Goal: Information Seeking & Learning: Learn about a topic

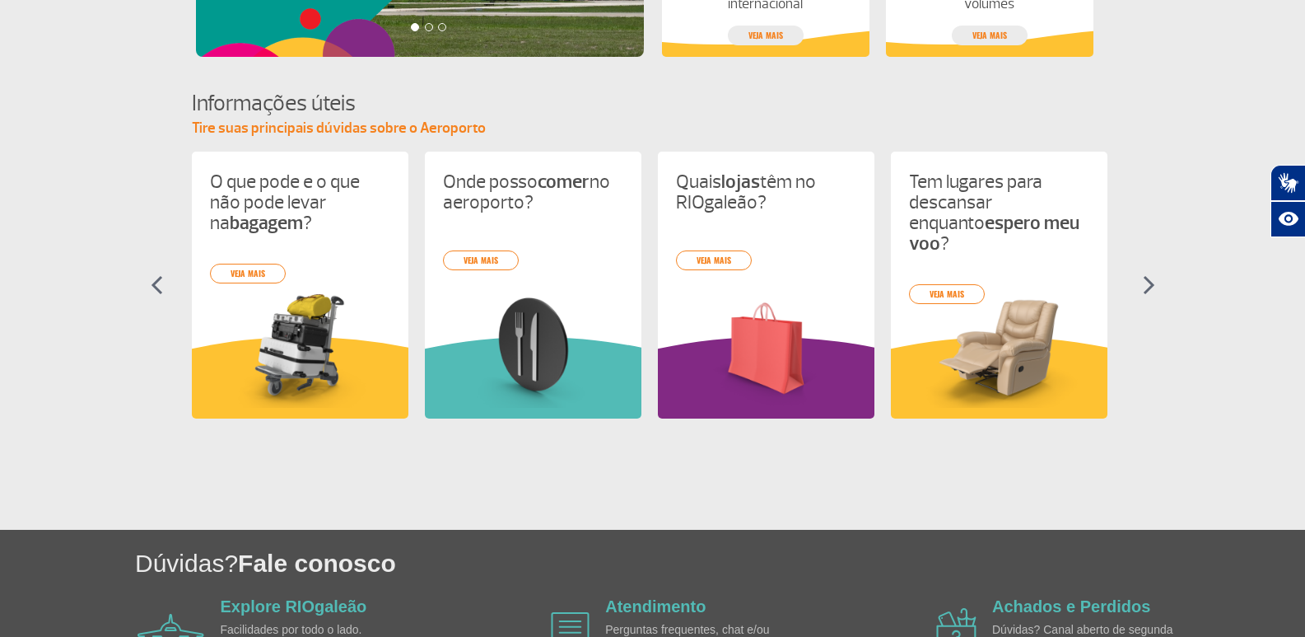
scroll to position [659, 0]
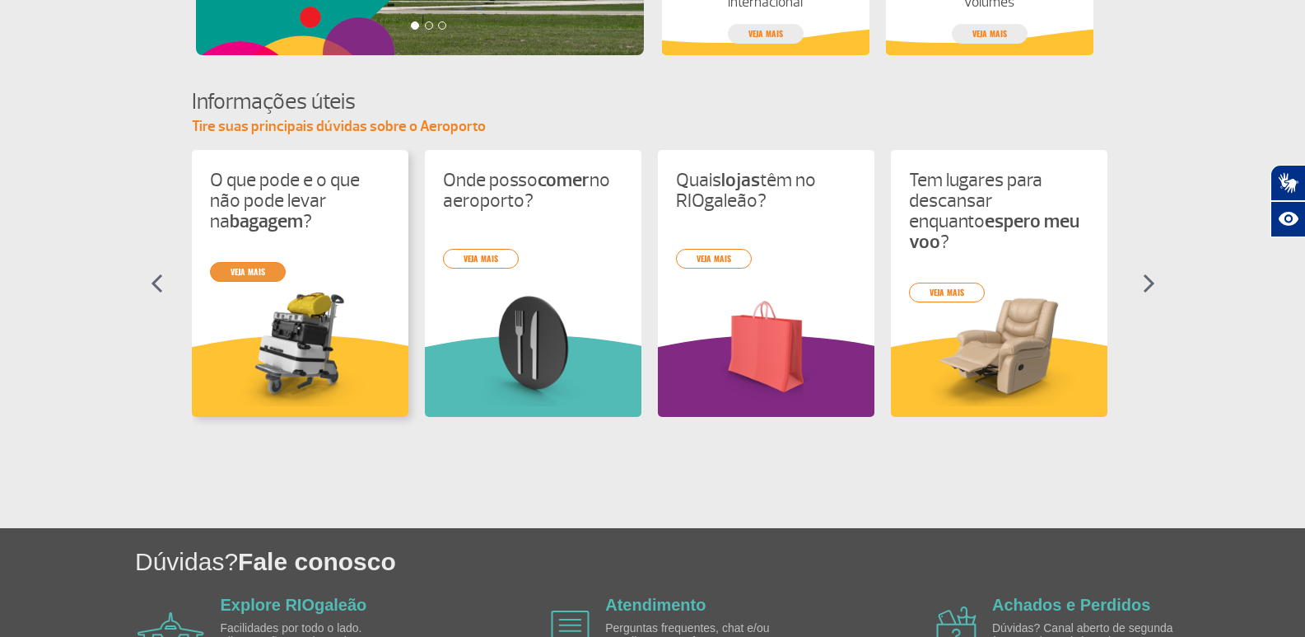
click at [273, 266] on link "veja mais" at bounding box center [248, 272] width 76 height 20
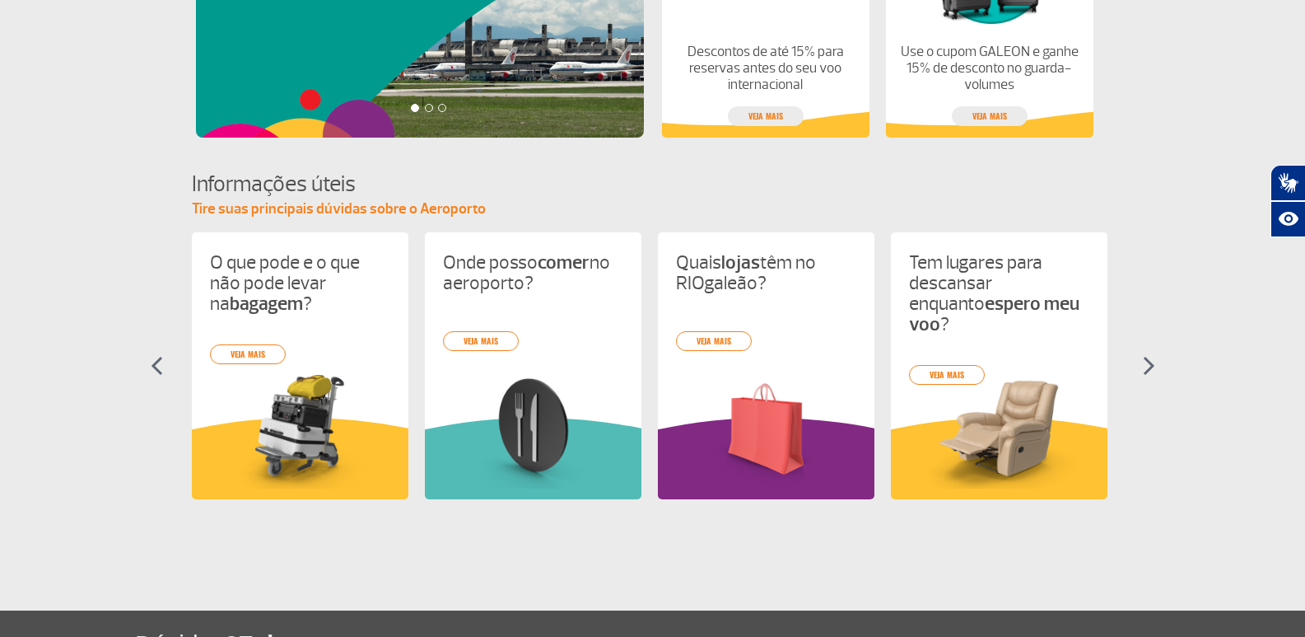
scroll to position [768, 0]
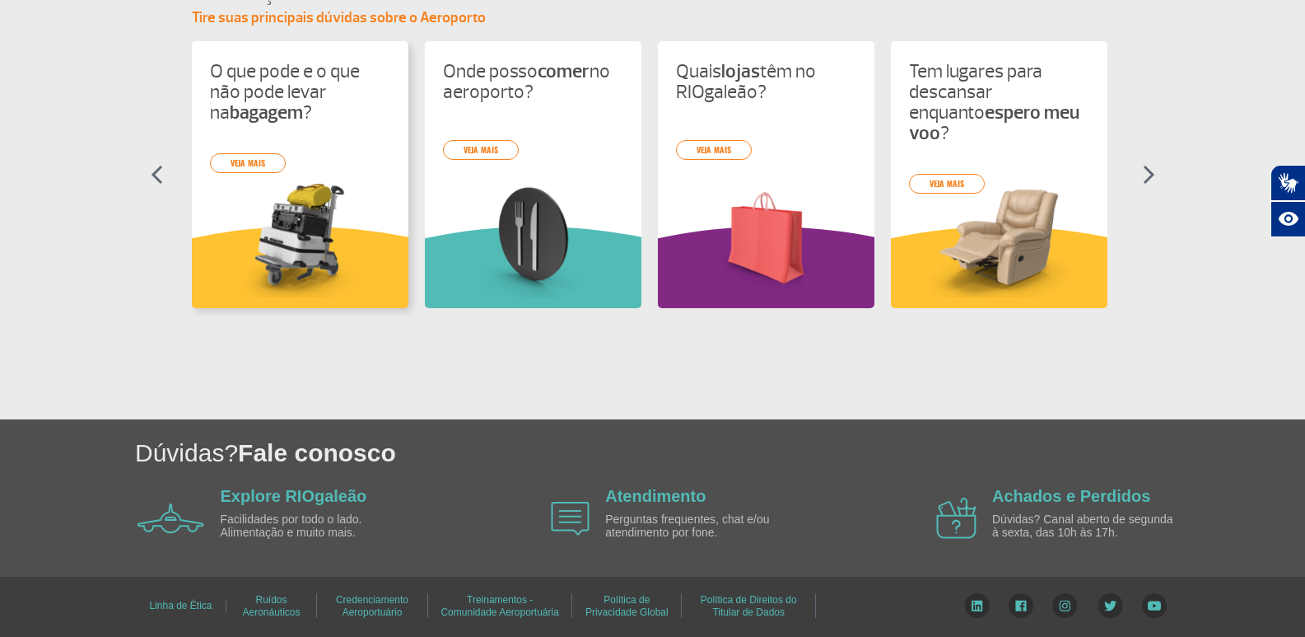
click at [280, 100] on strong "bagagem" at bounding box center [266, 112] width 73 height 24
click at [264, 164] on link "veja mais" at bounding box center [248, 163] width 76 height 20
